Goal: Task Accomplishment & Management: Complete application form

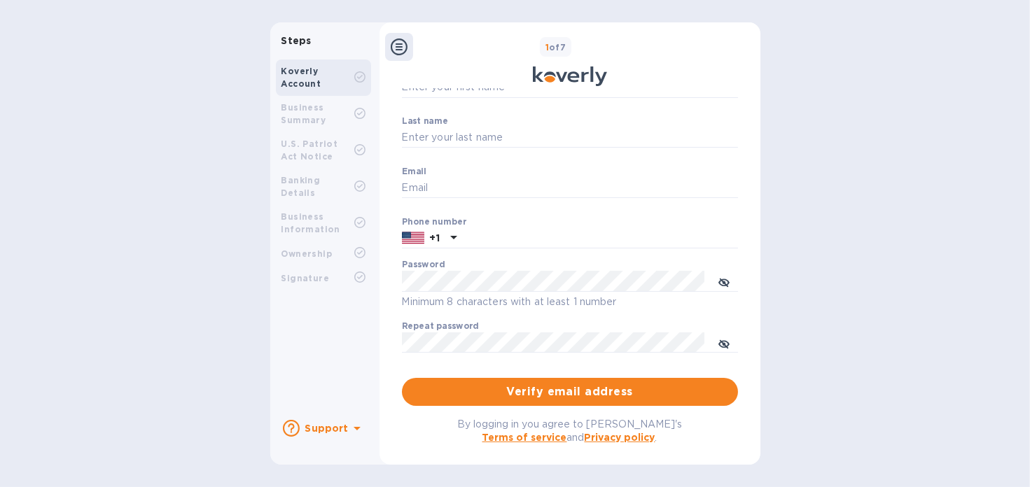
scroll to position [116, 0]
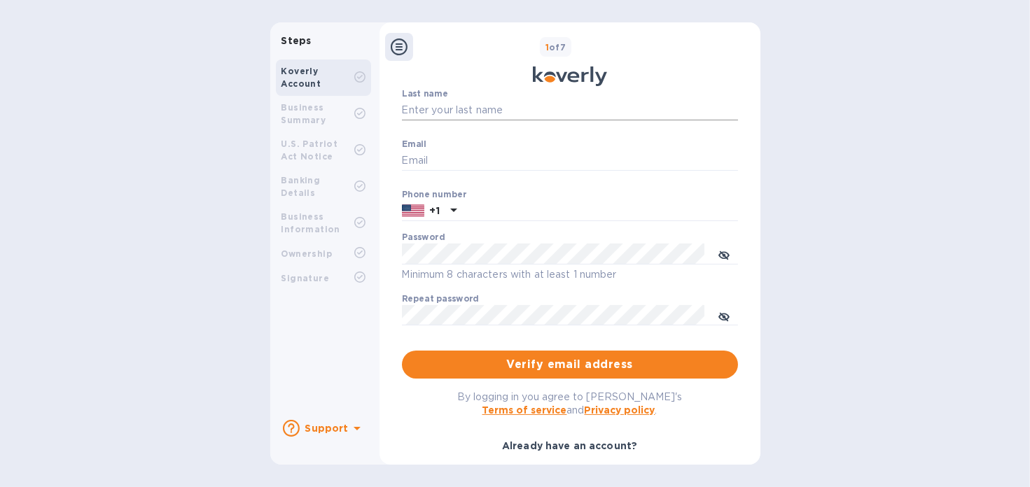
click at [442, 109] on input "Last name" at bounding box center [570, 110] width 336 height 21
type input "[PERSON_NAME]"
type input "STID"
type input "[EMAIL_ADDRESS][DOMAIN_NAME]"
type input "3102123548"
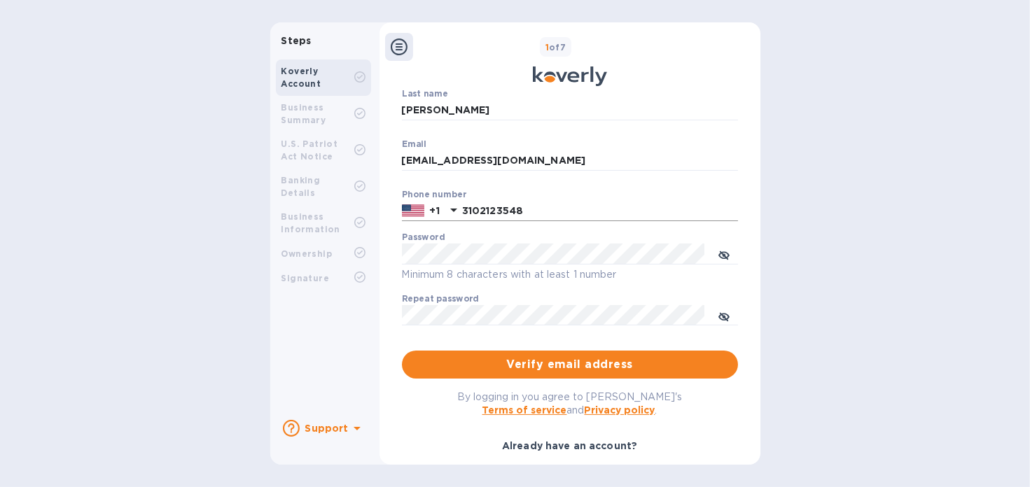
click at [450, 214] on icon at bounding box center [453, 210] width 17 height 17
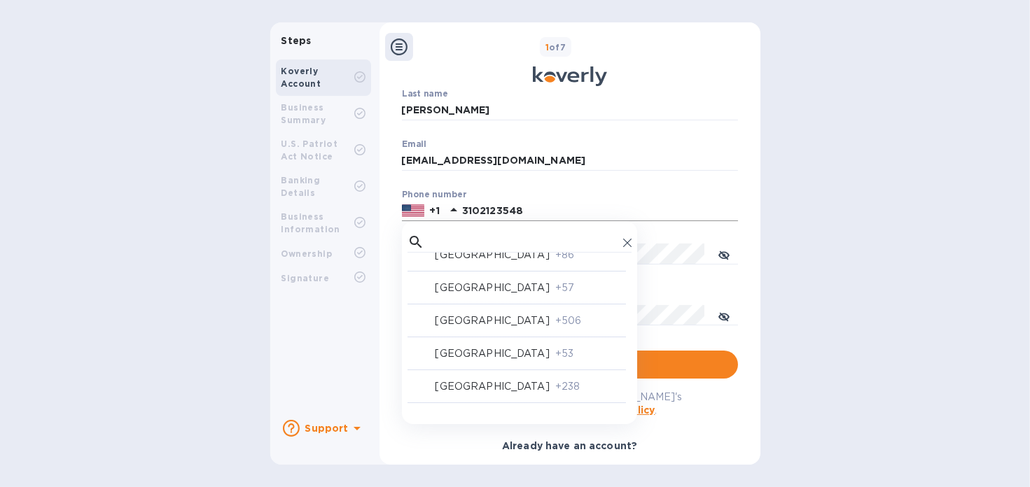
scroll to position [1541, 0]
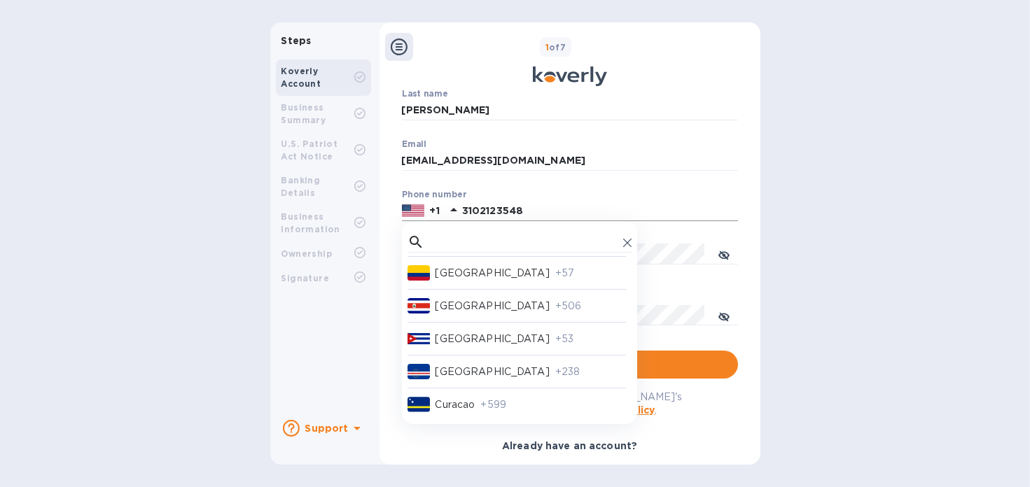
click at [475, 281] on p "[GEOGRAPHIC_DATA]" at bounding box center [493, 273] width 114 height 15
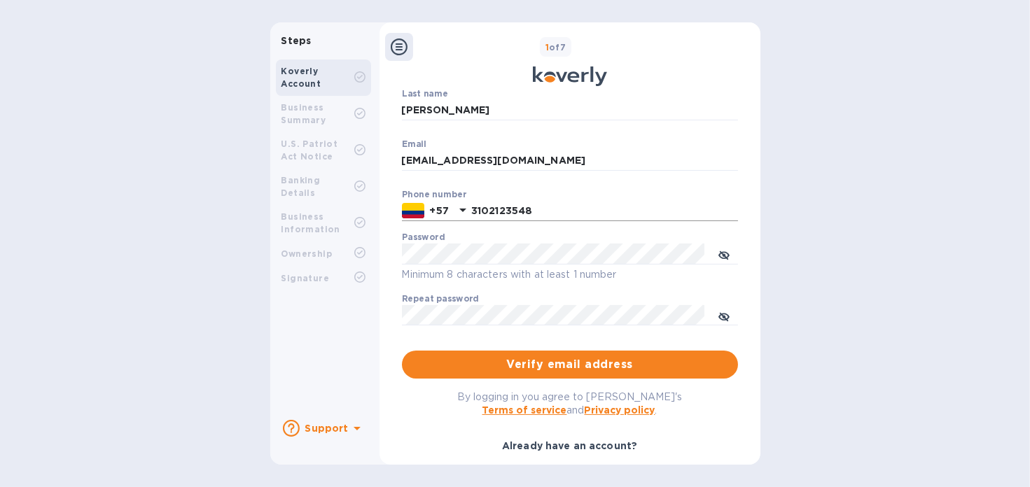
click at [534, 381] on div "First name STID ​ Last name [PERSON_NAME] ​ Email [EMAIL_ADDRESS][DOMAIN_NAME] …" at bounding box center [570, 286] width 336 height 494
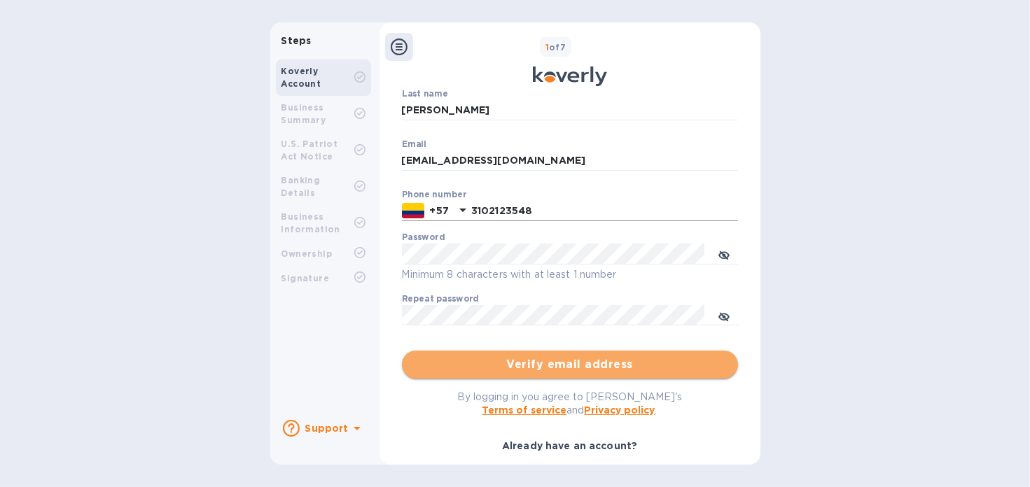
click at [529, 368] on span "Verify email address" at bounding box center [570, 364] width 314 height 17
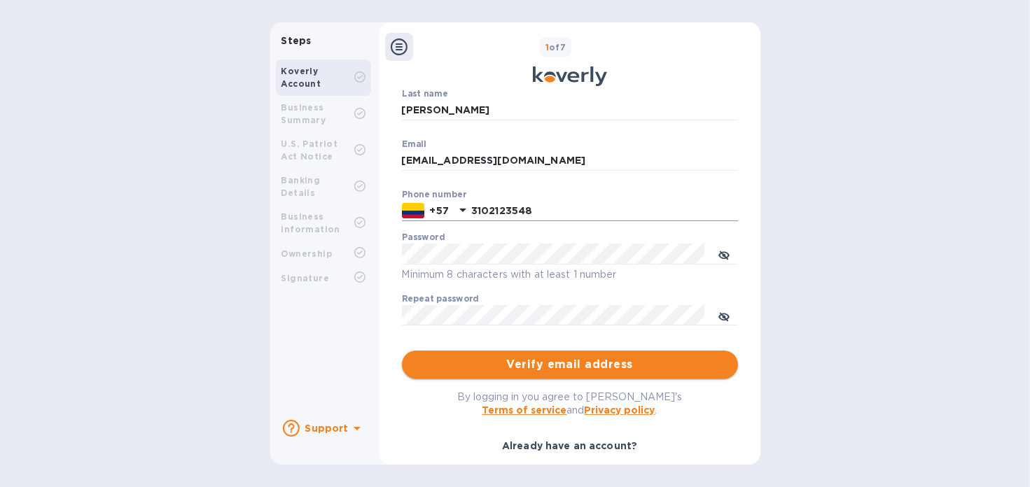
scroll to position [0, 0]
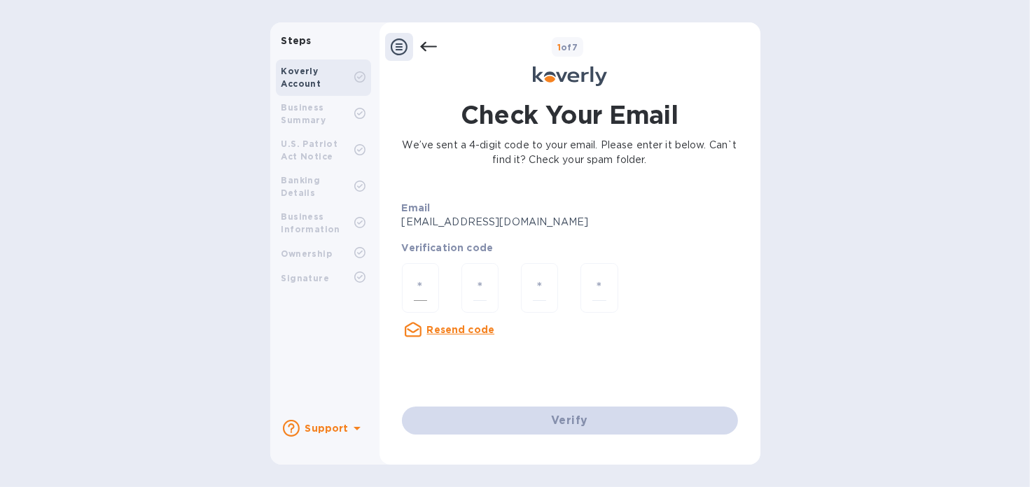
click at [431, 282] on div at bounding box center [420, 288] width 37 height 50
type input "8"
type input "5"
type input "1"
type input "9"
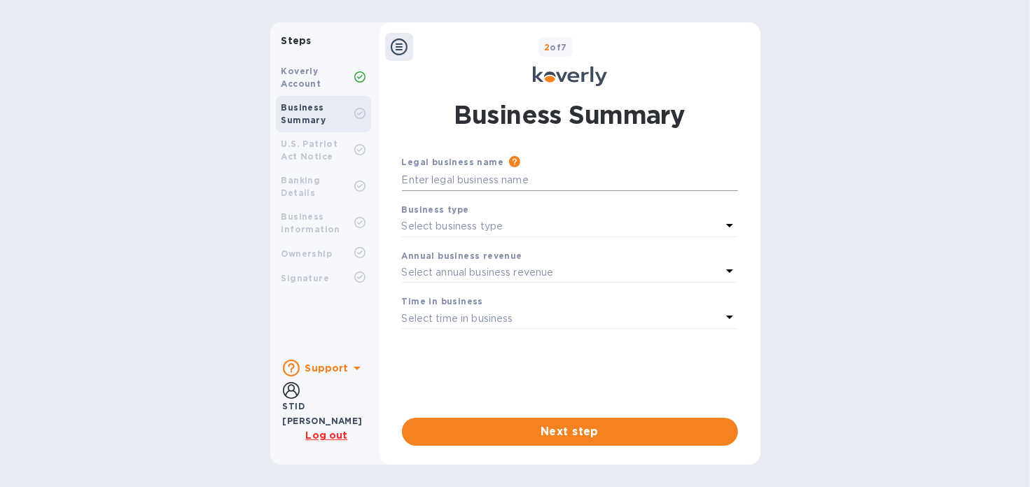
click at [456, 180] on input "text" at bounding box center [570, 180] width 336 height 21
type input "XPERIAN LOGISTIC GROUP CO"
click at [455, 225] on p "Select business type" at bounding box center [453, 226] width 102 height 15
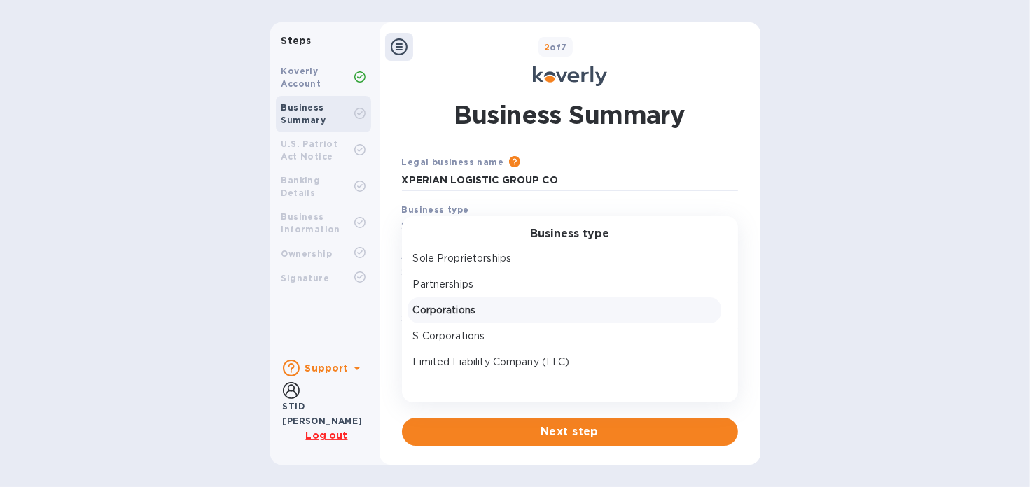
click at [468, 311] on p "Corporations" at bounding box center [564, 310] width 303 height 15
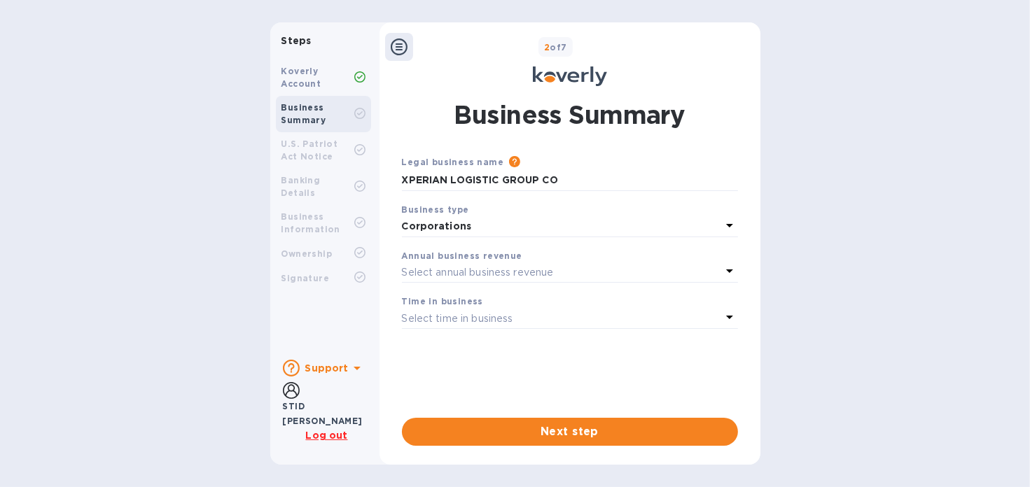
click at [458, 269] on p "Select annual business revenue" at bounding box center [478, 272] width 152 height 15
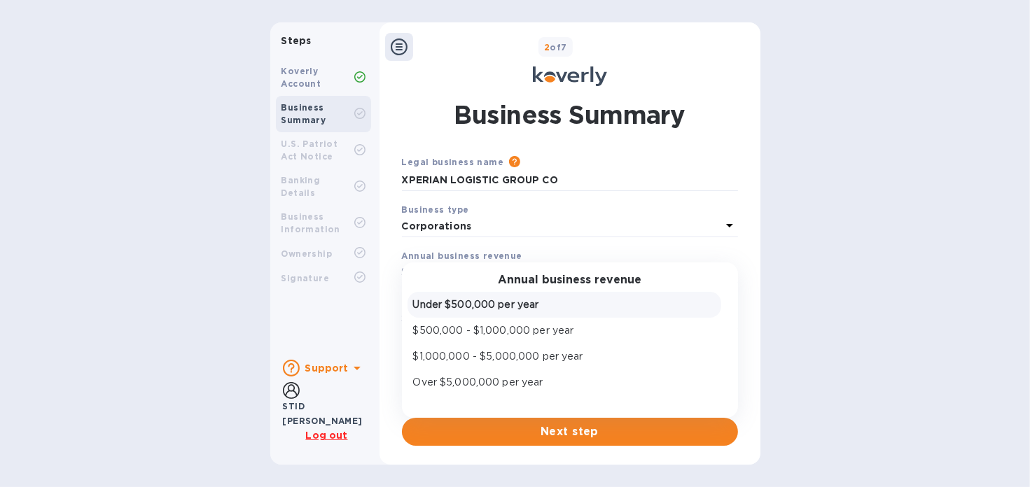
click at [477, 303] on p "Under $500,000 per year" at bounding box center [564, 305] width 303 height 15
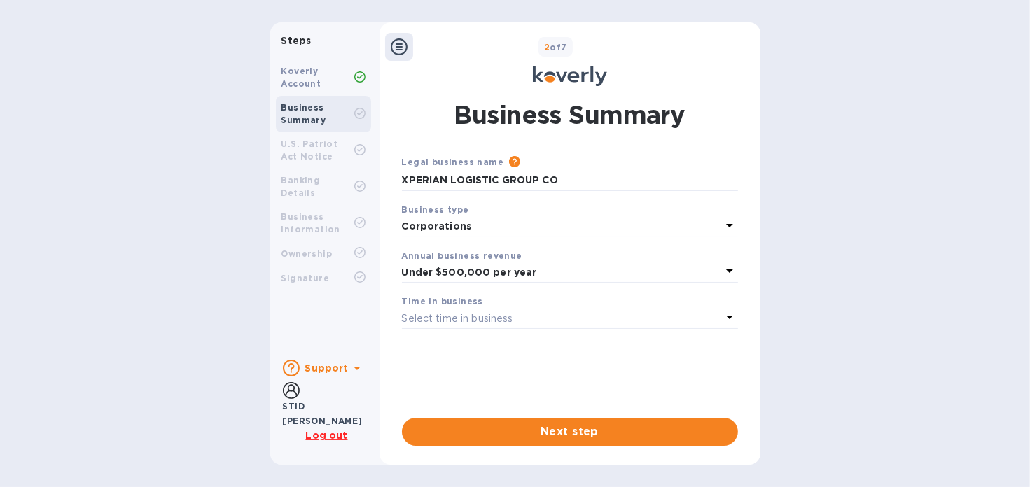
click at [480, 324] on p "Select time in business" at bounding box center [457, 319] width 111 height 15
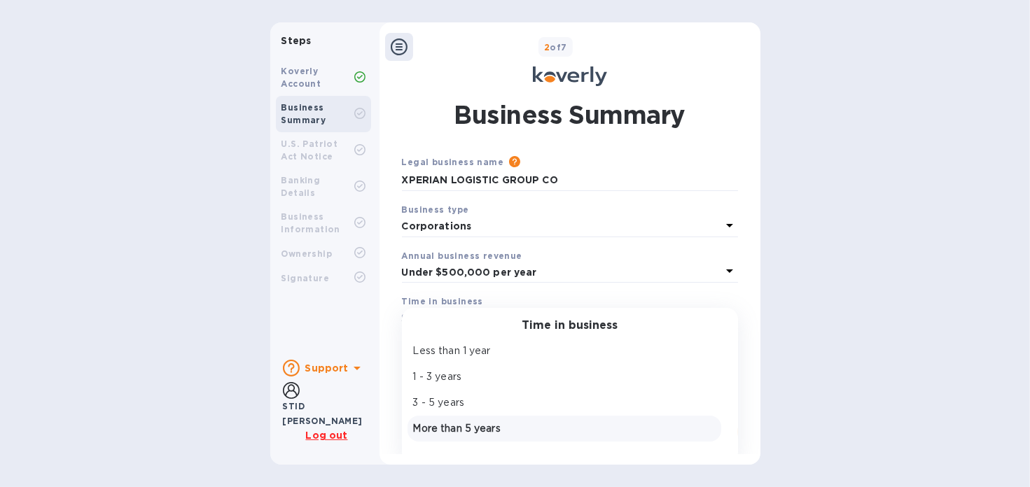
click at [465, 431] on p "More than 5 years" at bounding box center [564, 429] width 303 height 15
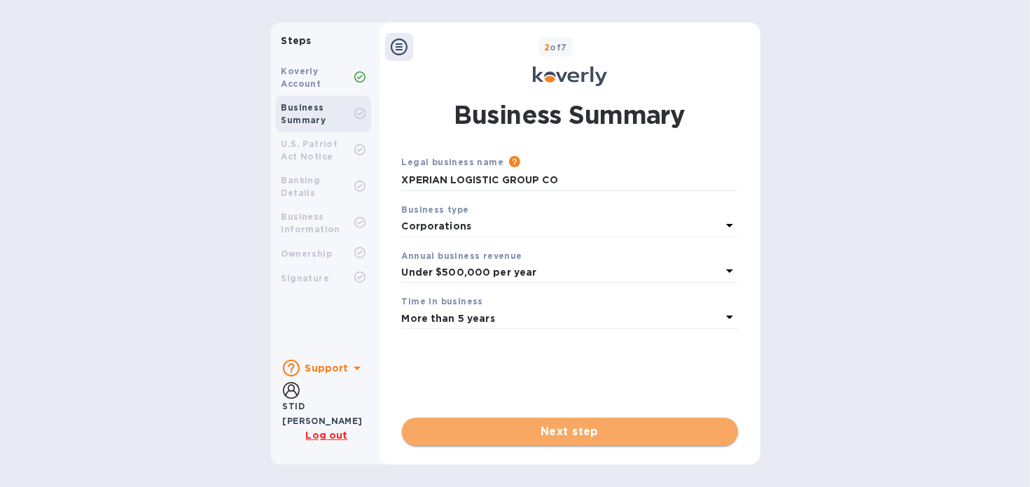
click at [581, 431] on span "Next step" at bounding box center [570, 432] width 314 height 17
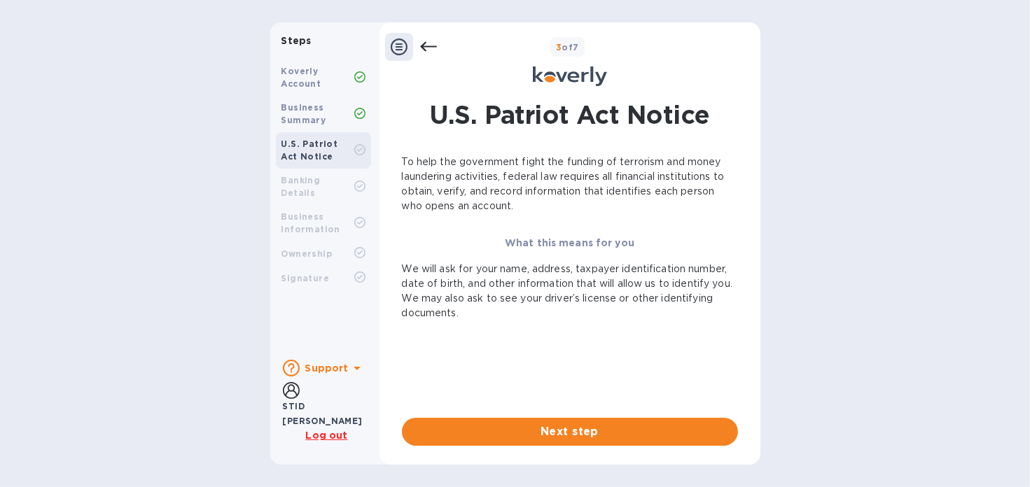
click at [570, 244] on b "What this means for you" at bounding box center [570, 242] width 130 height 11
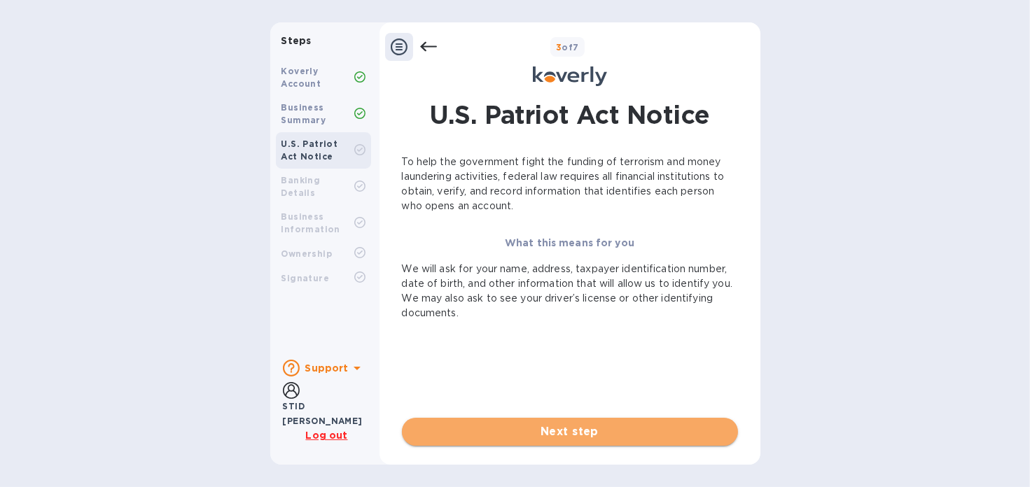
click at [568, 431] on span "Next step" at bounding box center [570, 432] width 314 height 17
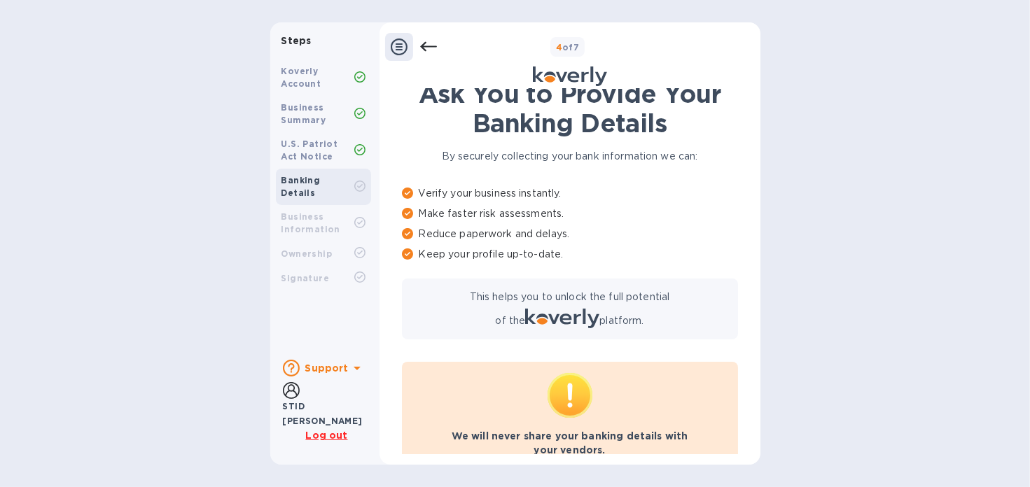
scroll to position [97, 0]
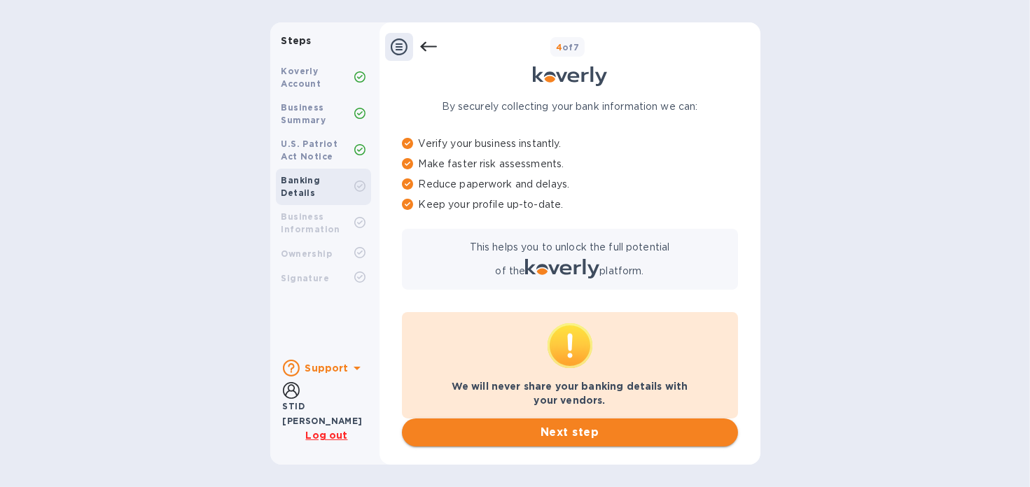
click at [563, 436] on span "Next step" at bounding box center [570, 432] width 314 height 17
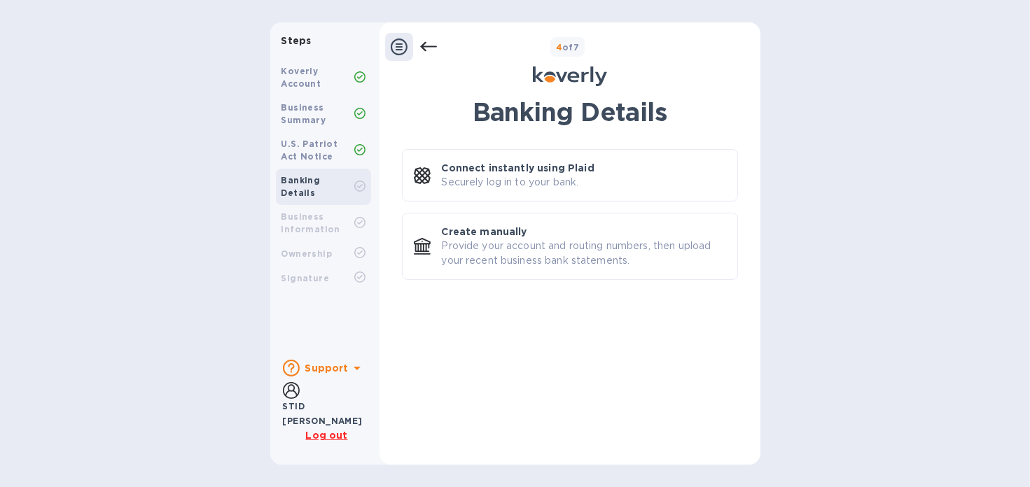
scroll to position [0, 0]
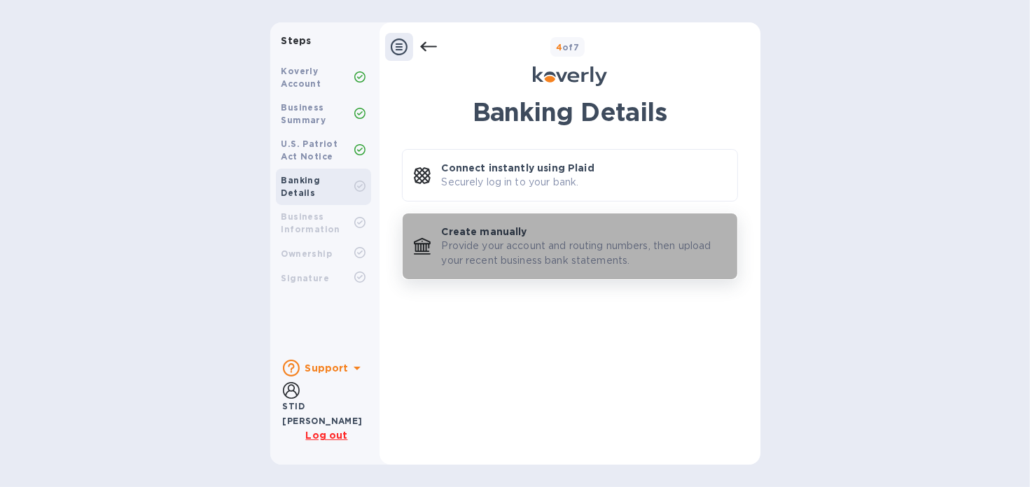
click at [534, 262] on p "Provide your account and routing numbers, then upload your recent business bank…" at bounding box center [584, 253] width 284 height 29
